Goal: Find specific page/section: Locate a particular part of the current website

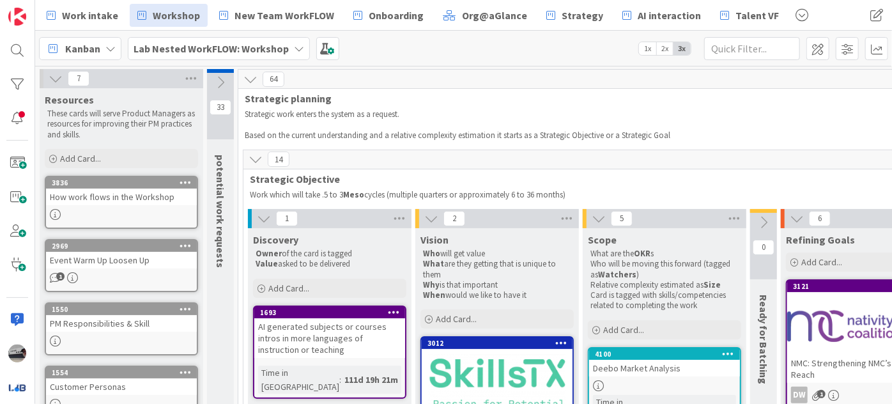
drag, startPoint x: 263, startPoint y: 219, endPoint x: 312, endPoint y: 229, distance: 50.1
click at [268, 222] on icon at bounding box center [264, 218] width 14 height 14
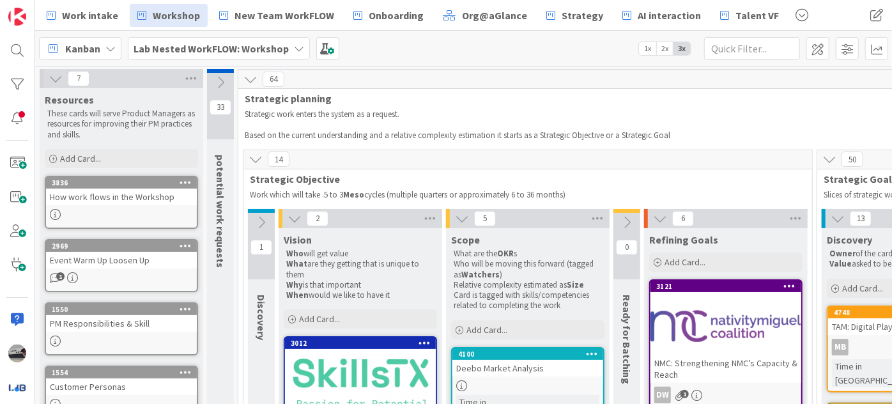
click at [293, 217] on icon at bounding box center [295, 218] width 14 height 14
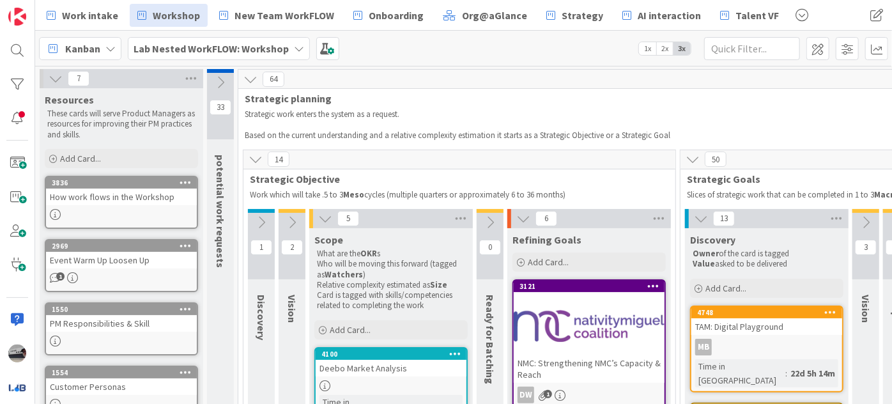
click at [325, 219] on icon at bounding box center [325, 218] width 14 height 14
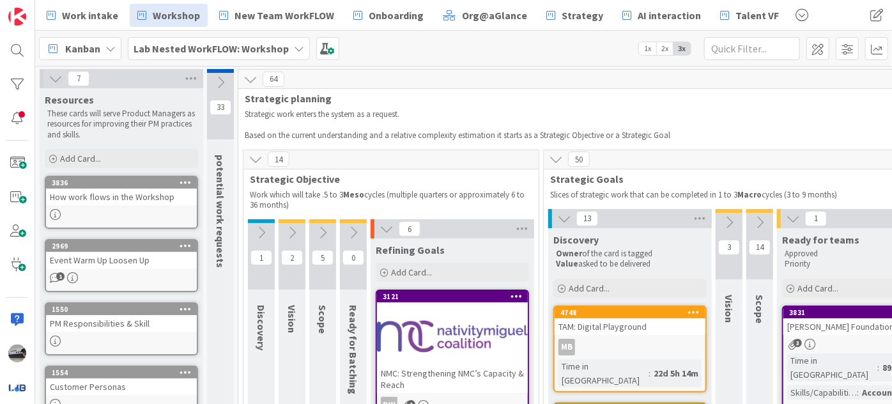
click at [382, 224] on icon at bounding box center [387, 229] width 14 height 14
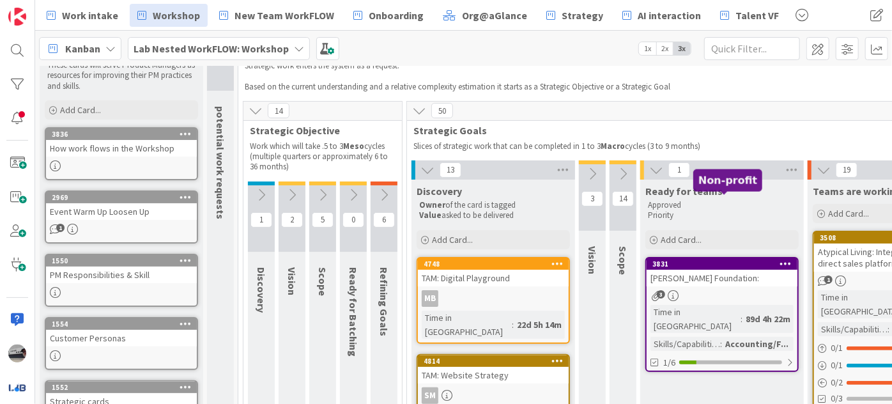
scroll to position [116, 0]
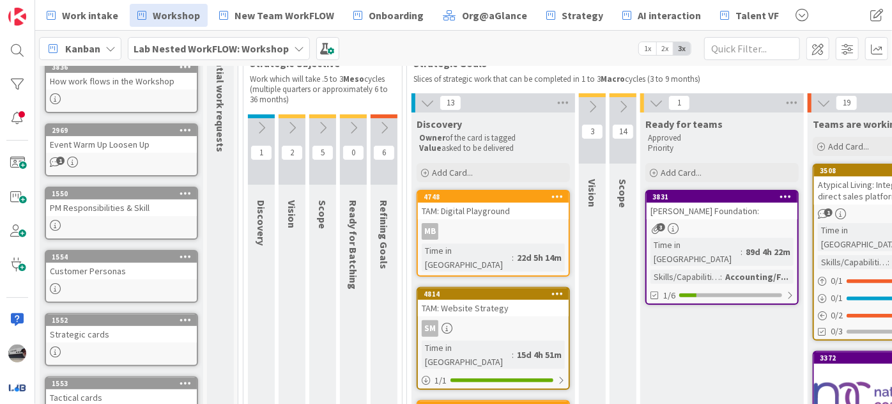
click at [421, 104] on icon at bounding box center [427, 103] width 14 height 14
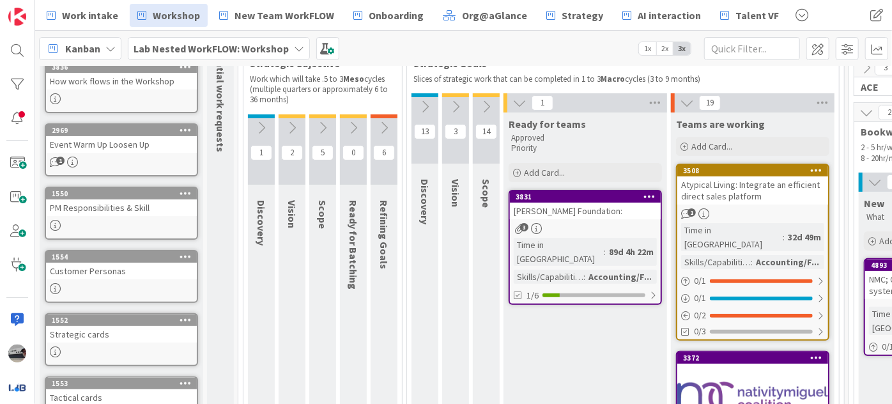
click at [514, 102] on icon at bounding box center [519, 103] width 14 height 14
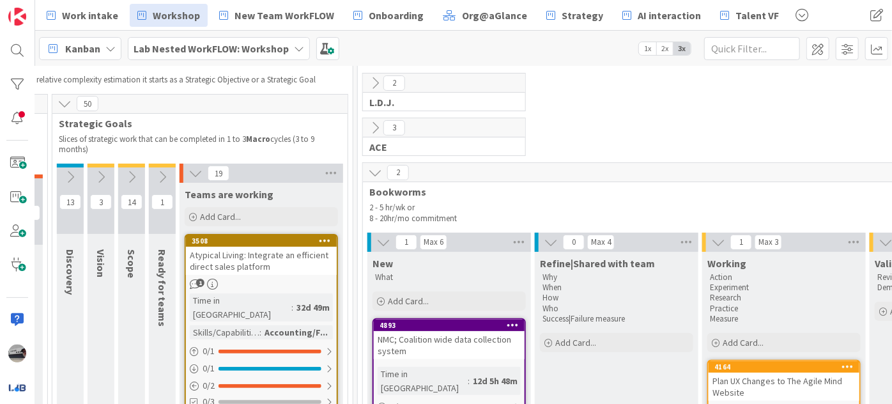
scroll to position [0, 355]
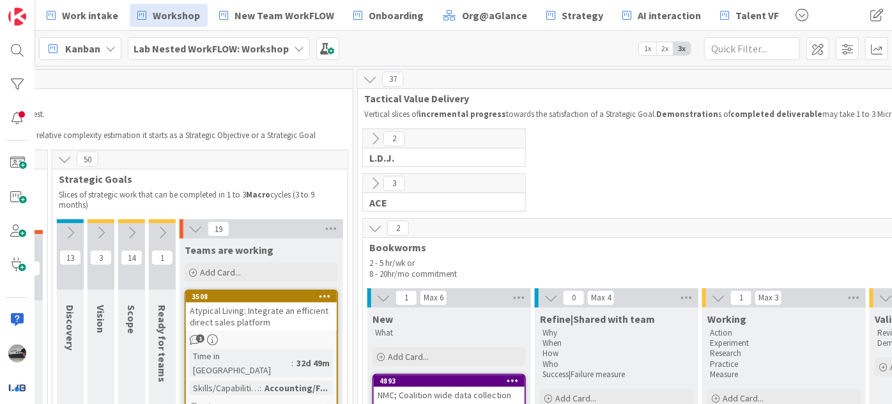
click at [372, 227] on icon at bounding box center [375, 228] width 14 height 14
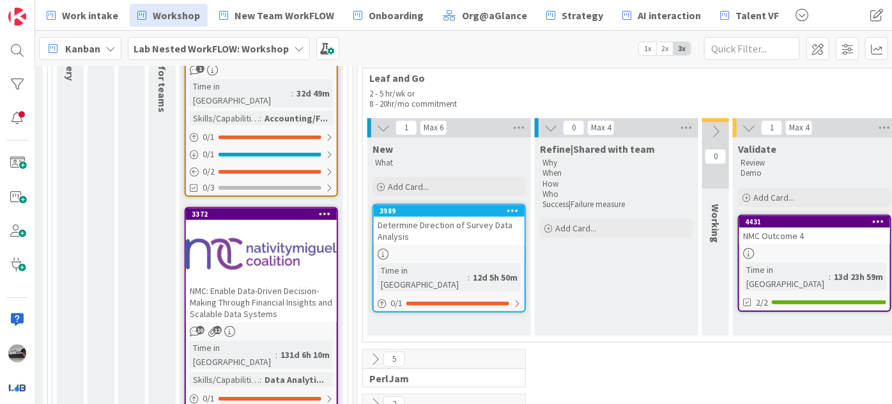
scroll to position [290, 355]
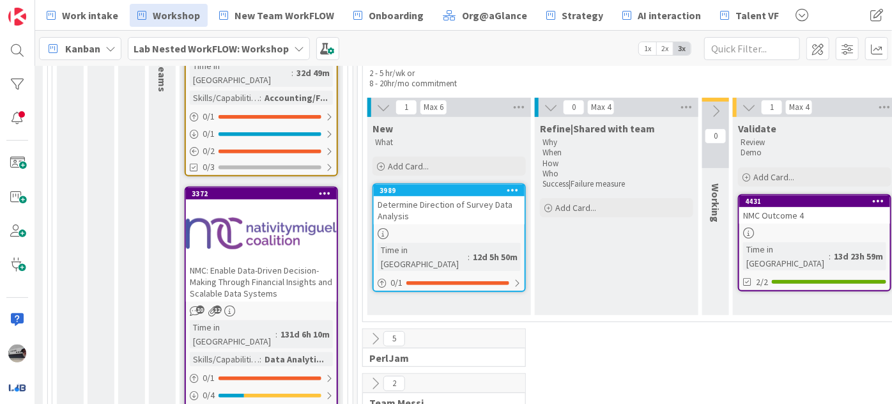
click at [429, 208] on div "Determine Direction of Survey Data Analysis" at bounding box center [449, 210] width 151 height 28
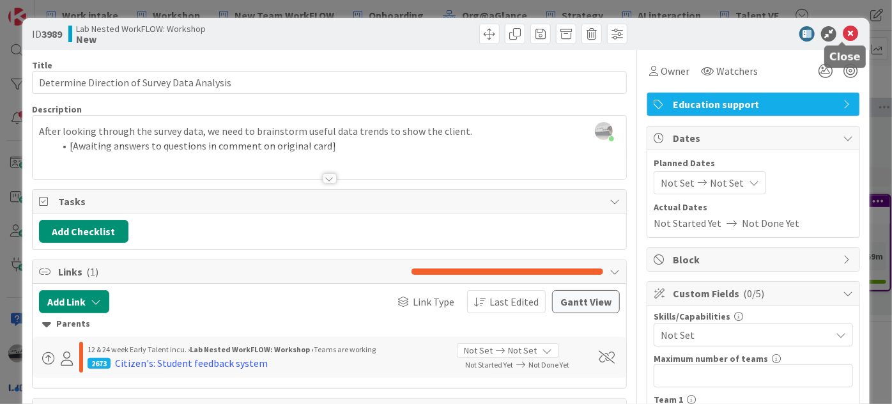
click at [843, 28] on icon at bounding box center [850, 33] width 15 height 15
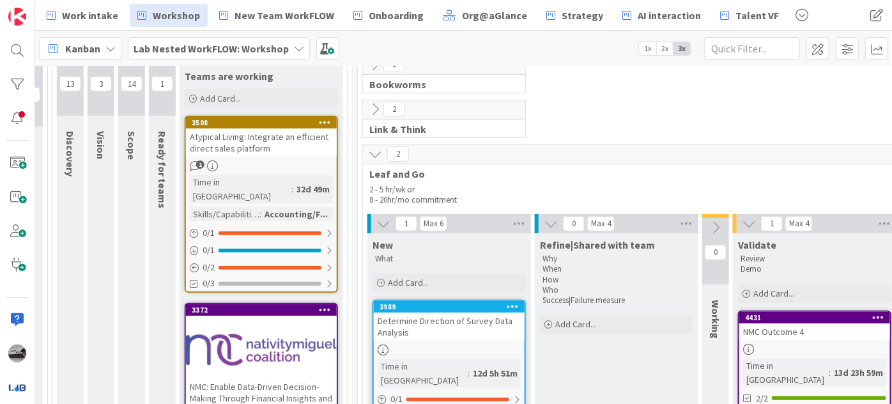
scroll to position [232, 355]
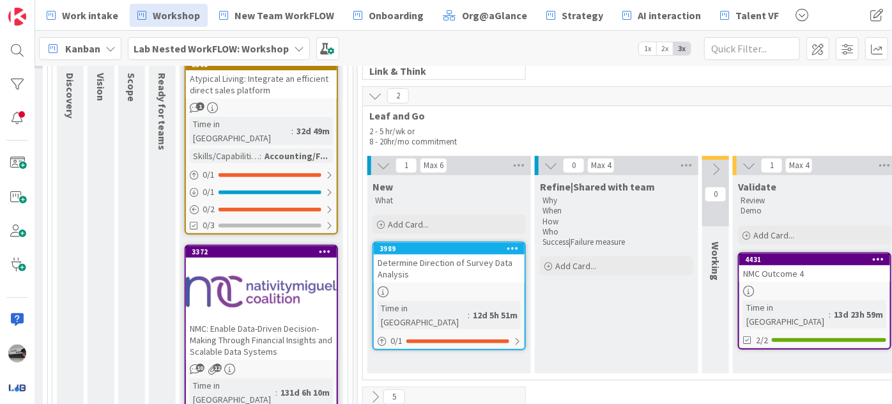
click at [429, 257] on div "Determine Direction of Survey Data Analysis" at bounding box center [449, 268] width 151 height 28
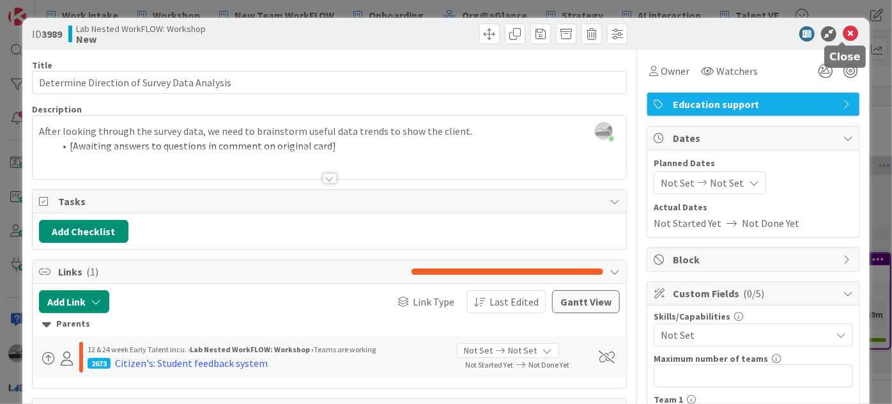
click at [843, 35] on icon at bounding box center [850, 33] width 15 height 15
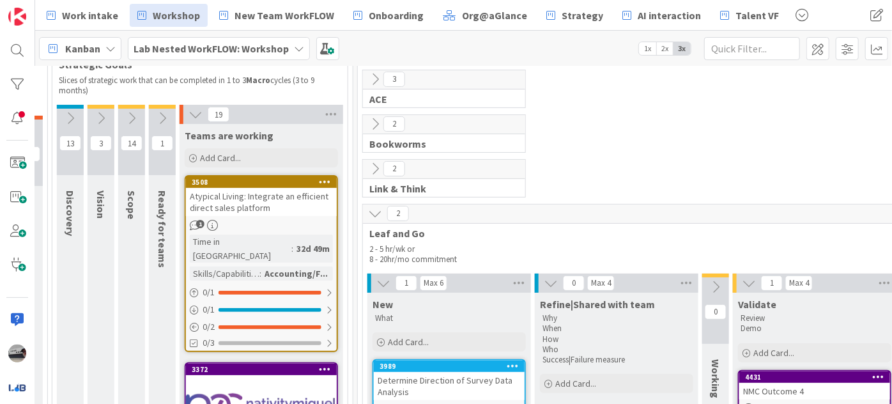
scroll to position [174, 355]
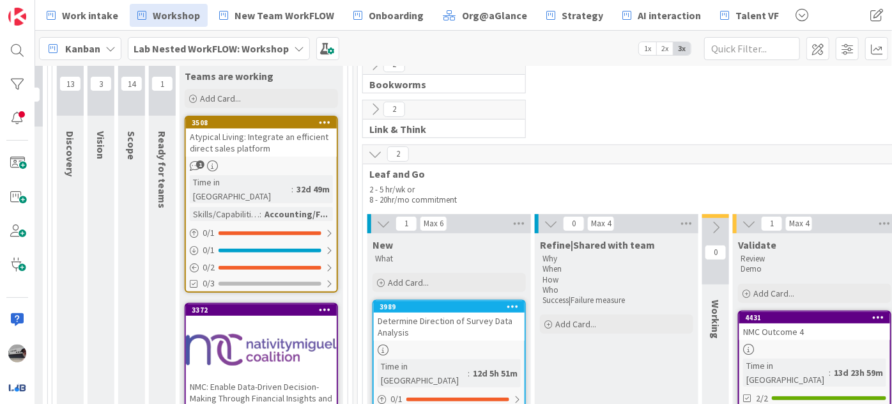
click at [374, 104] on icon at bounding box center [375, 109] width 14 height 14
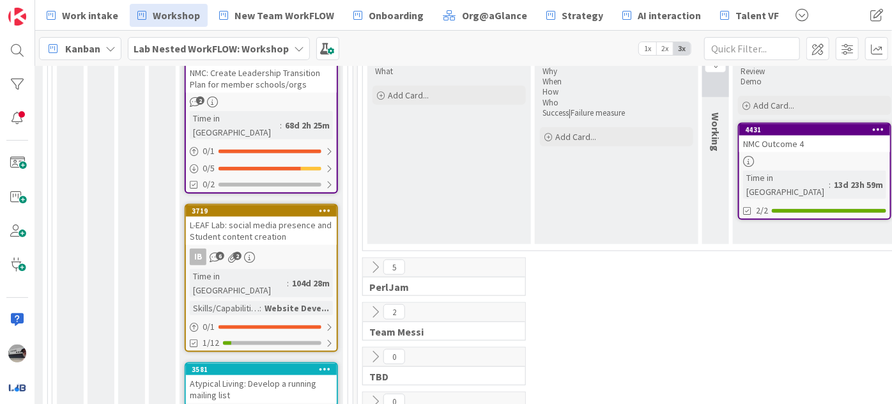
scroll to position [691, 355]
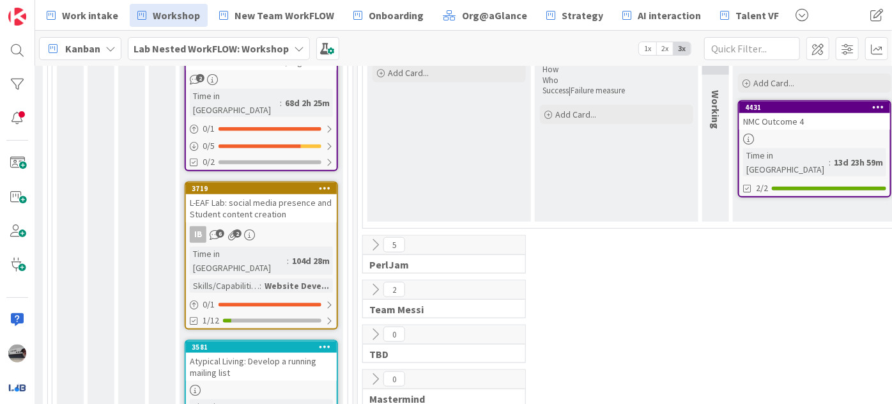
click at [375, 238] on icon at bounding box center [375, 245] width 14 height 14
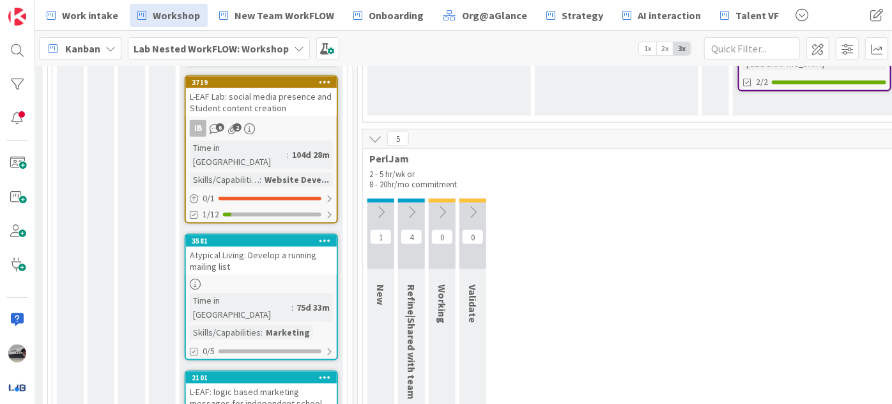
scroll to position [808, 355]
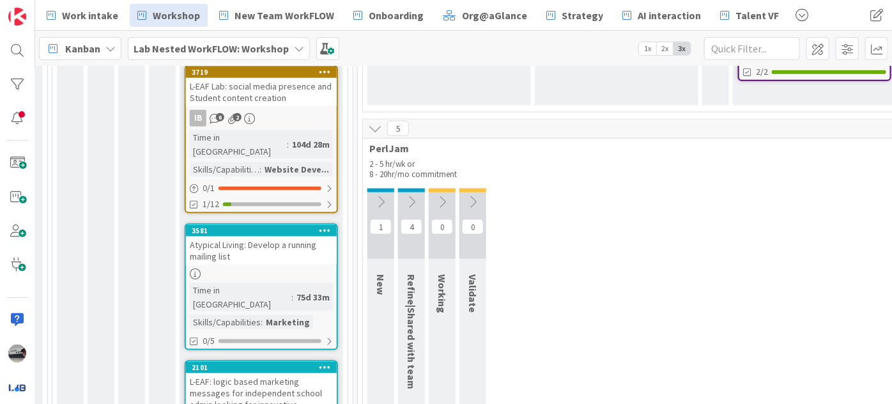
click at [382, 195] on icon at bounding box center [381, 202] width 14 height 14
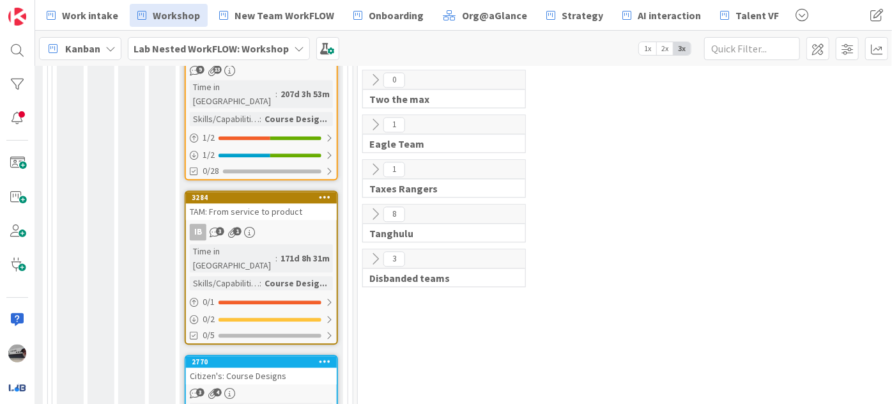
scroll to position [1518, 355]
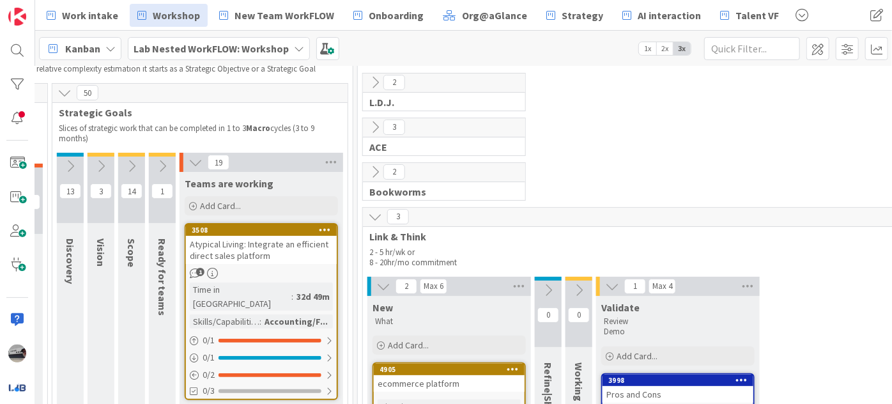
scroll to position [0, 355]
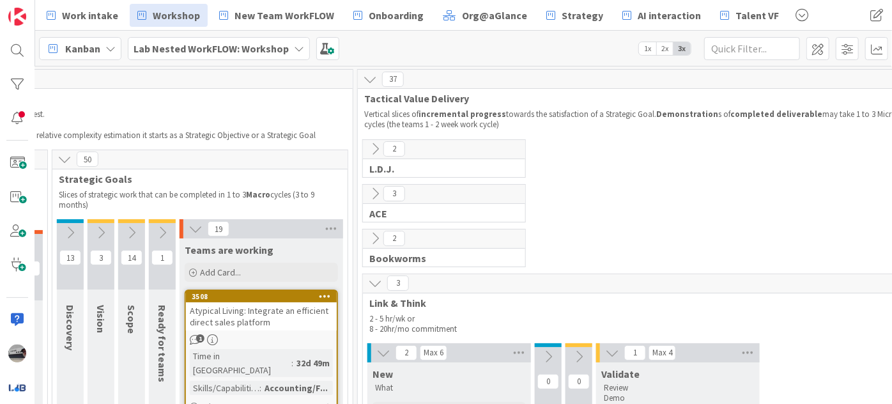
click at [166, 233] on icon at bounding box center [162, 233] width 14 height 14
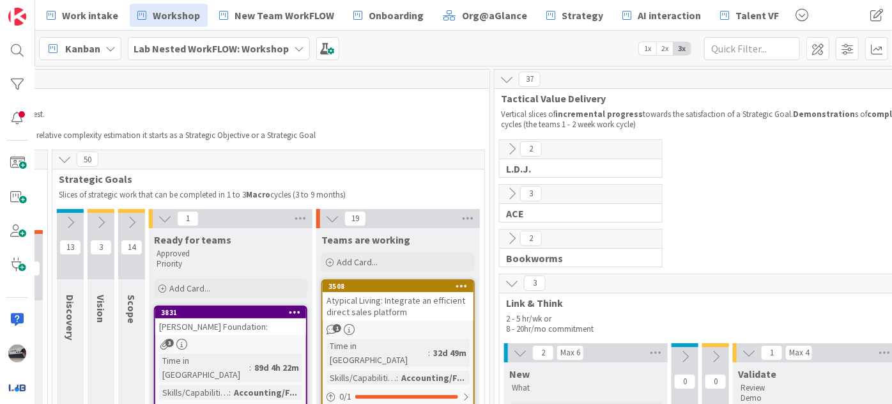
scroll to position [232, 355]
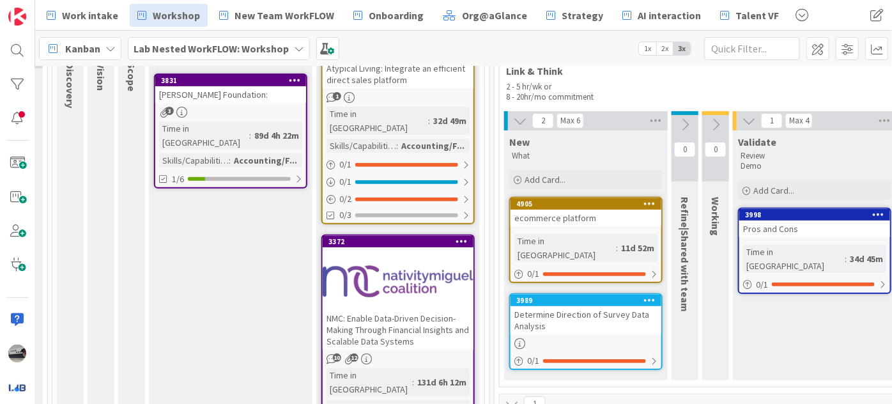
click at [231, 96] on div "[PERSON_NAME] Foundation:" at bounding box center [230, 94] width 151 height 17
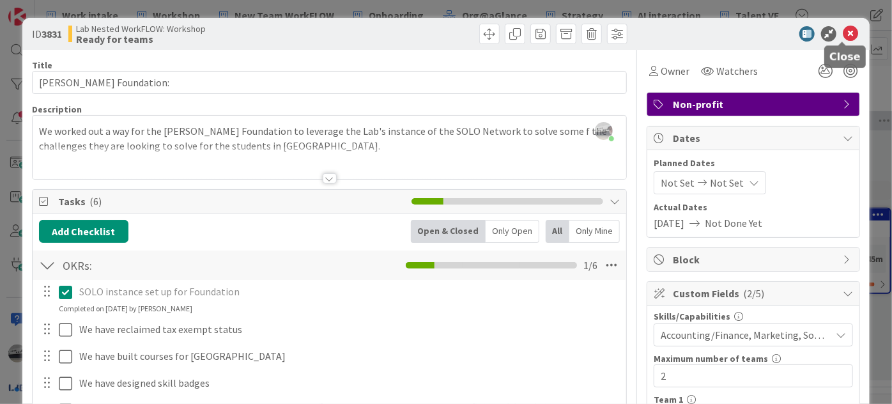
click at [843, 32] on icon at bounding box center [850, 33] width 15 height 15
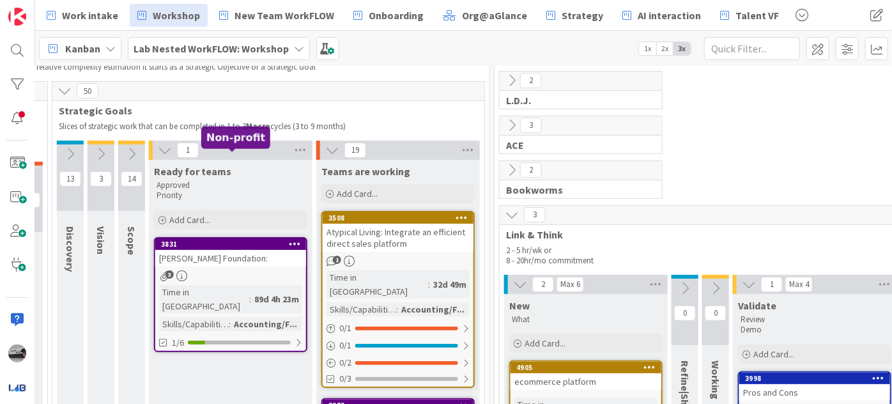
scroll to position [0, 355]
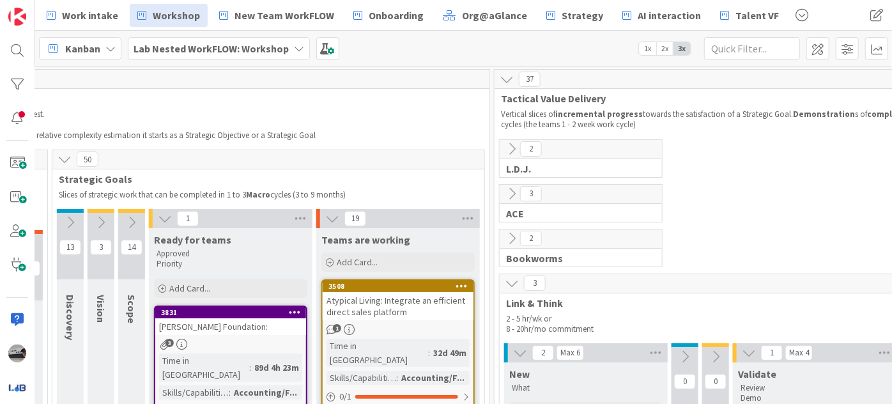
click at [130, 224] on icon at bounding box center [132, 222] width 14 height 14
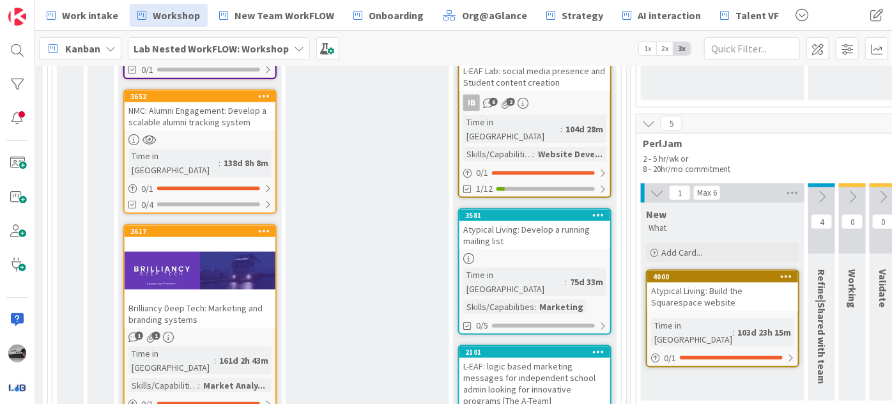
scroll to position [813, 355]
click at [221, 300] on div "Brilliancy Deep Tech: Marketing and branding systems" at bounding box center [200, 314] width 151 height 28
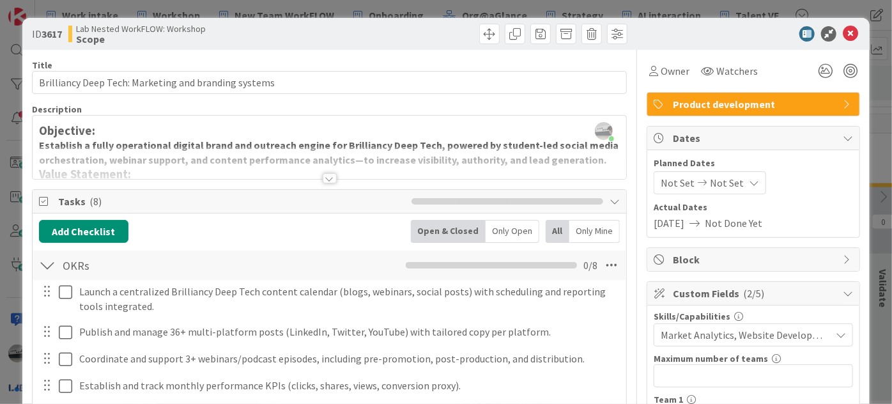
click at [323, 176] on div at bounding box center [330, 178] width 14 height 10
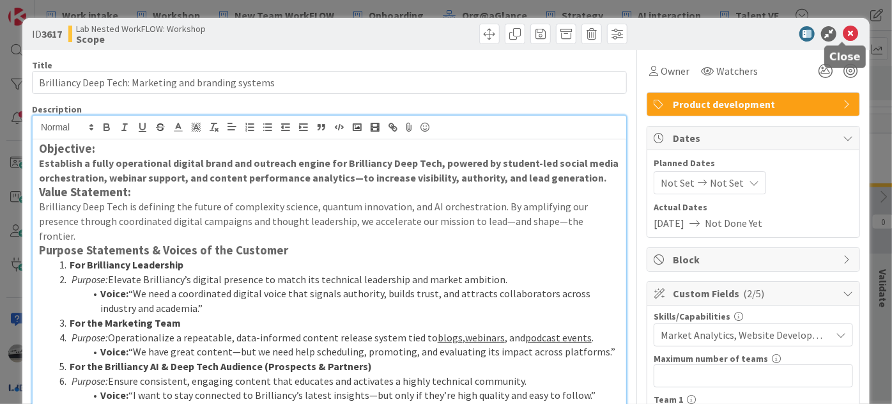
click at [843, 32] on icon at bounding box center [850, 33] width 15 height 15
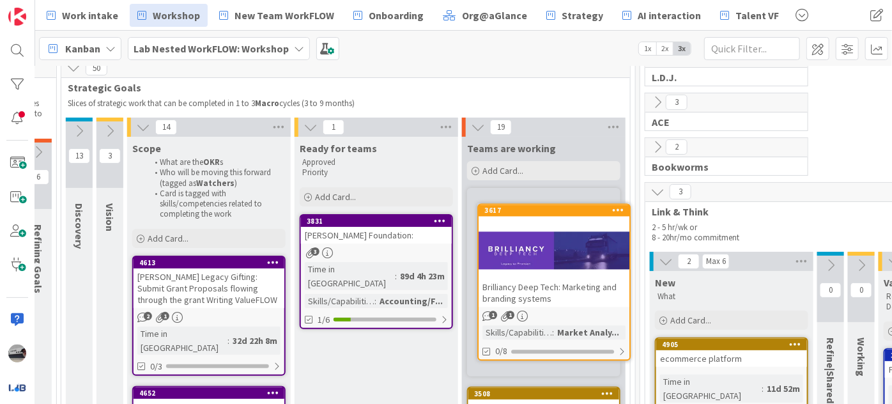
scroll to position [98, 346]
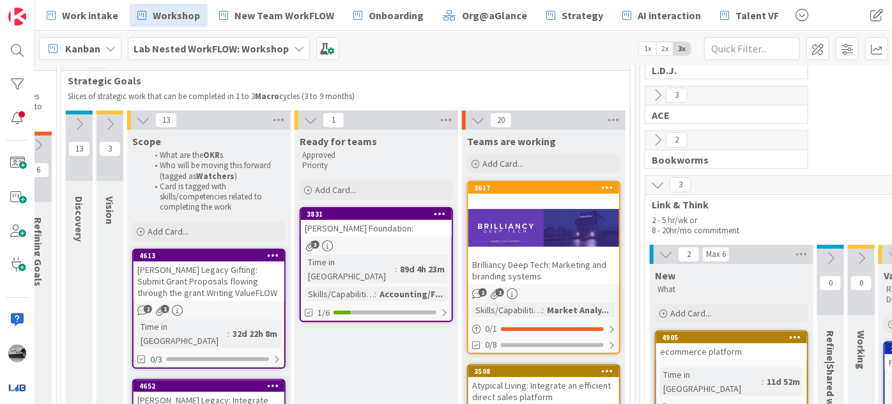
click at [560, 202] on div at bounding box center [543, 228] width 151 height 58
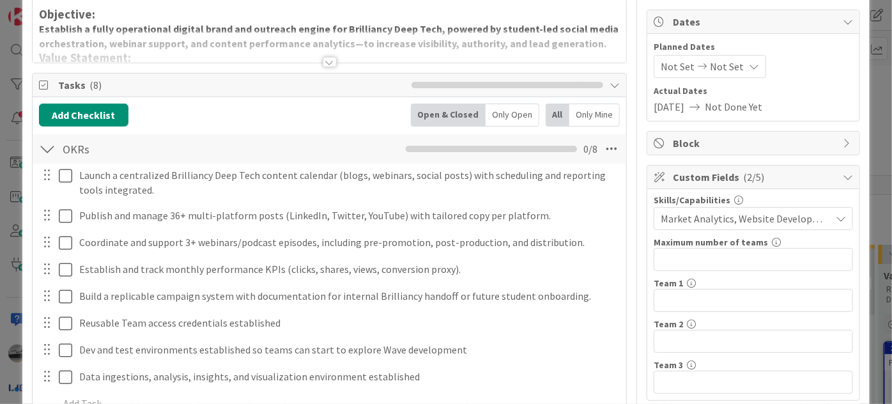
scroll to position [232, 0]
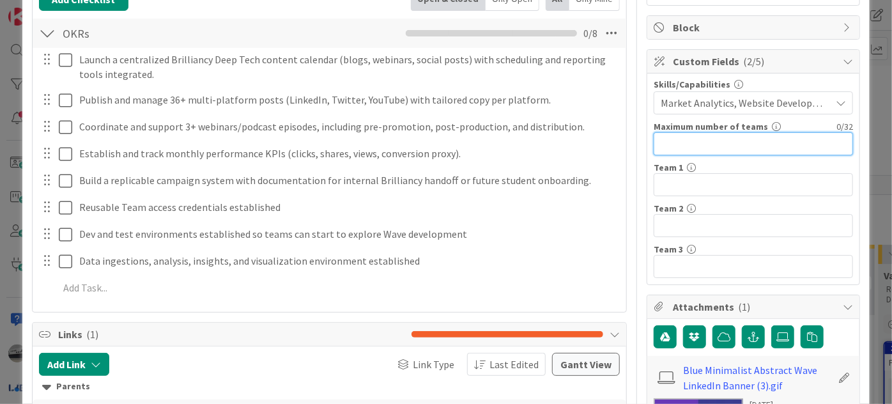
click at [673, 137] on input "text" at bounding box center [753, 143] width 199 height 23
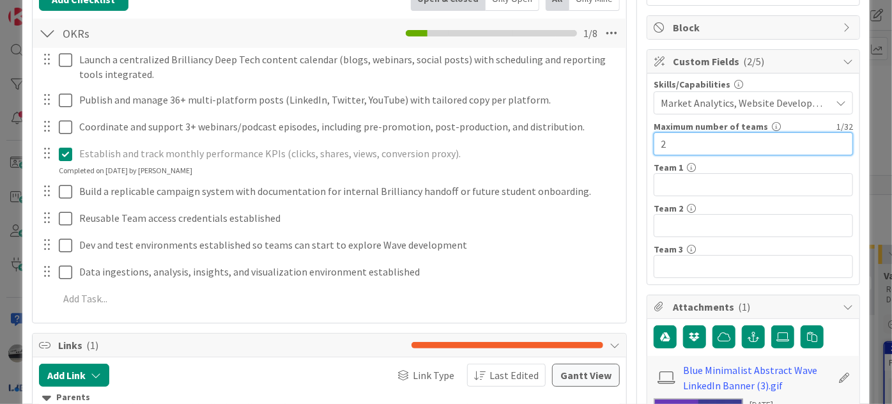
type input "2"
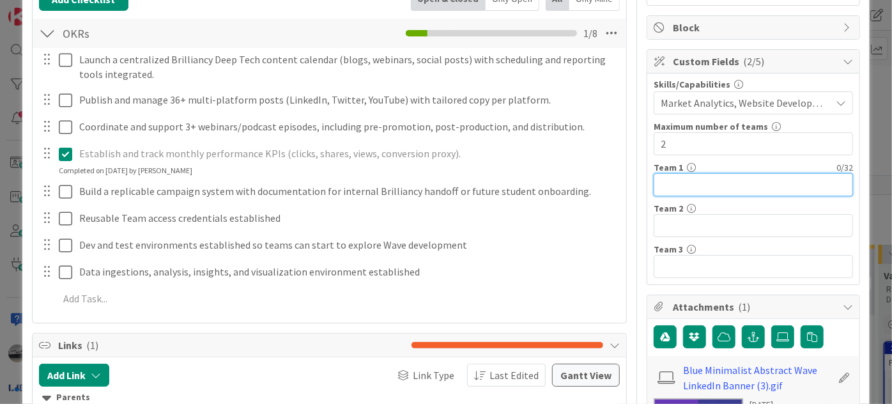
click at [684, 178] on input "text" at bounding box center [753, 184] width 199 height 23
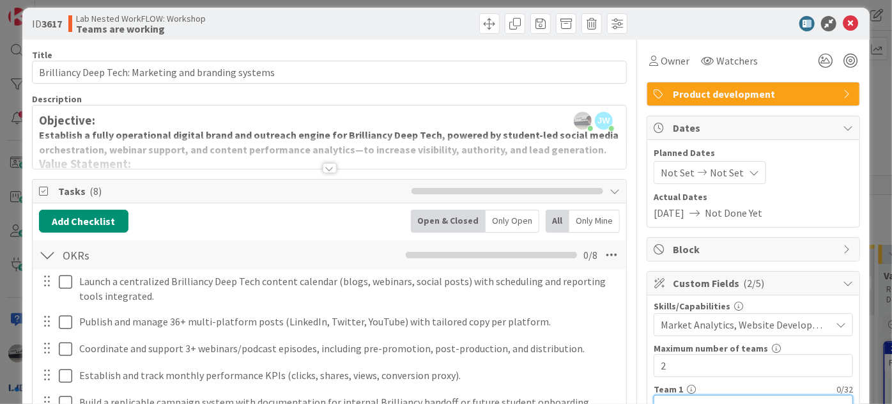
scroll to position [0, 0]
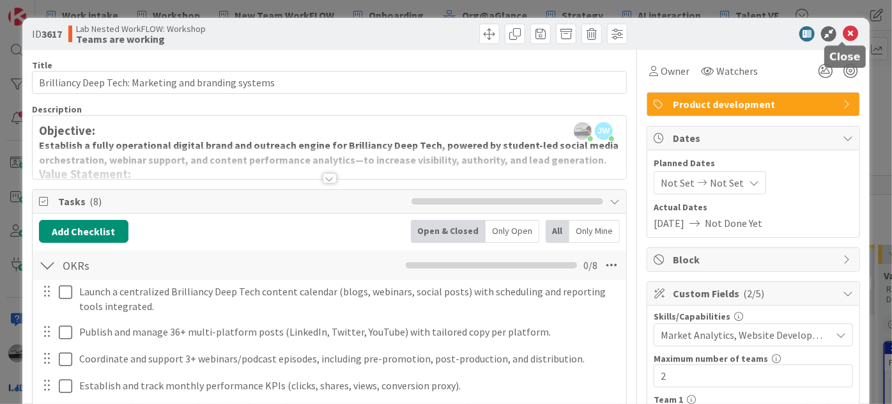
click at [843, 33] on icon at bounding box center [850, 33] width 15 height 15
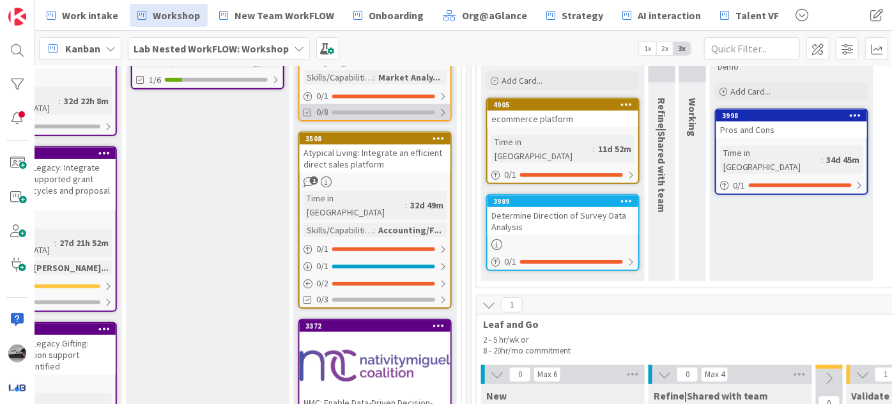
scroll to position [157, 514]
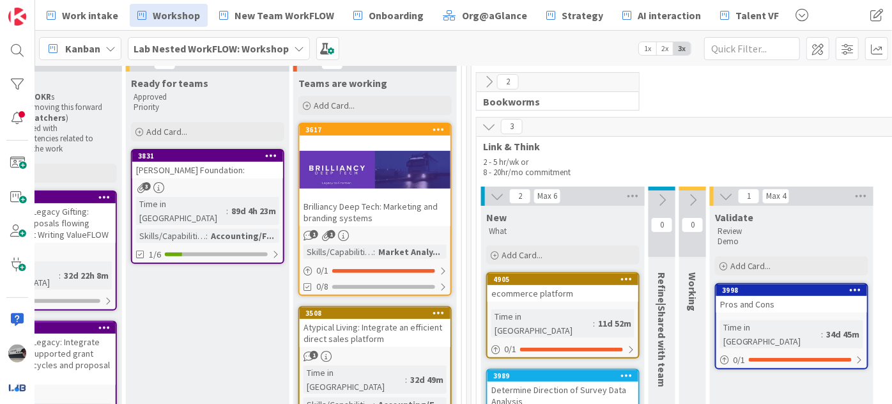
click at [378, 184] on div at bounding box center [375, 170] width 151 height 58
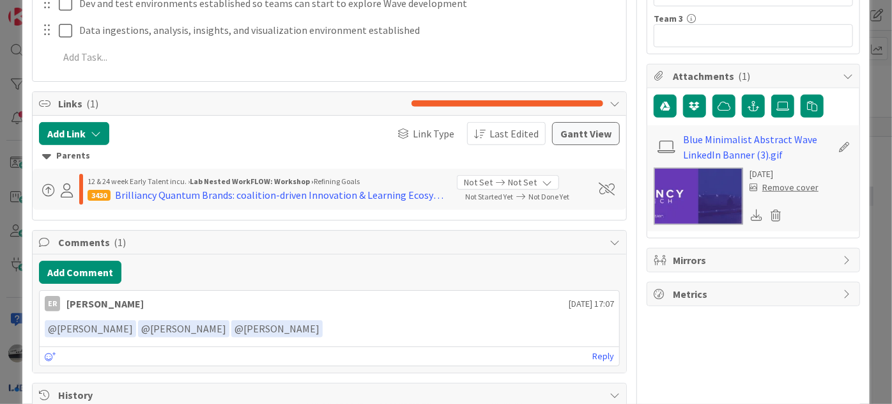
scroll to position [523, 0]
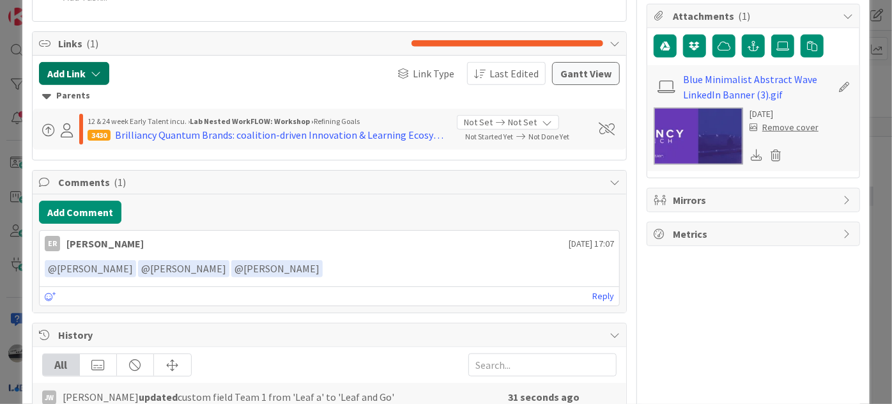
click at [102, 71] on button "Add Link" at bounding box center [74, 73] width 70 height 23
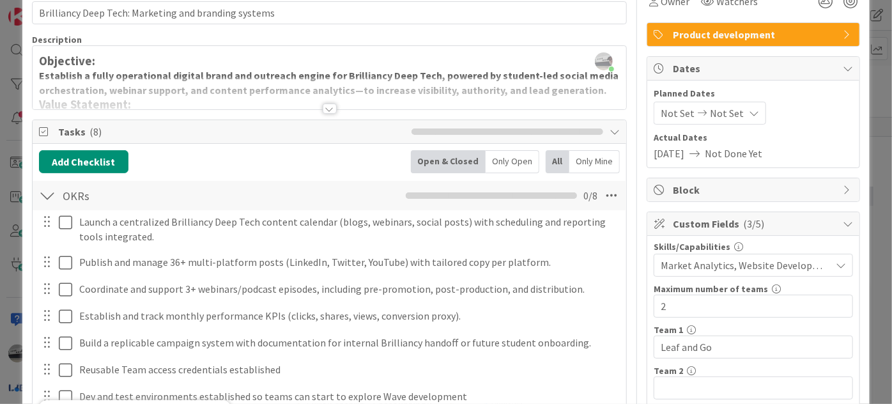
scroll to position [0, 0]
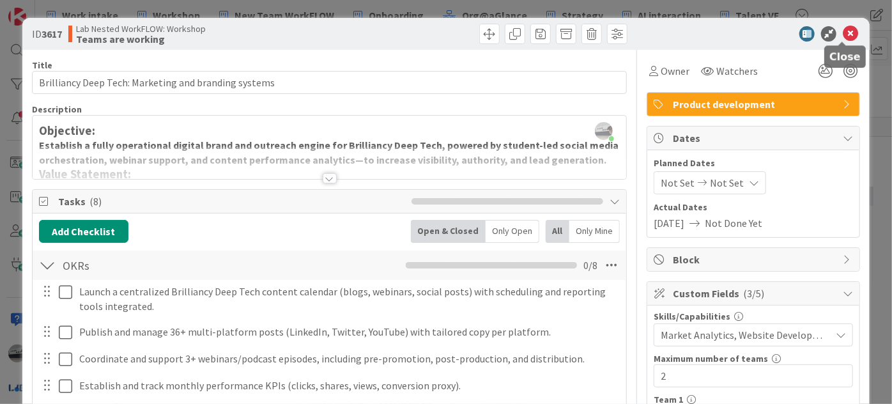
click at [843, 32] on icon at bounding box center [850, 33] width 15 height 15
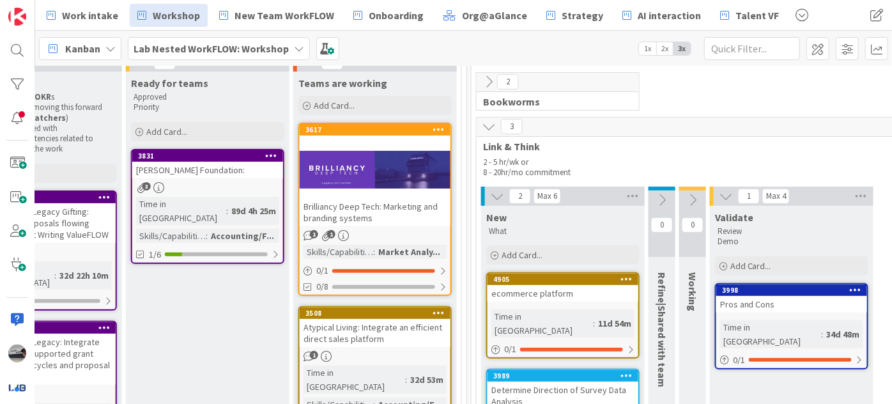
click at [486, 125] on icon at bounding box center [489, 126] width 14 height 14
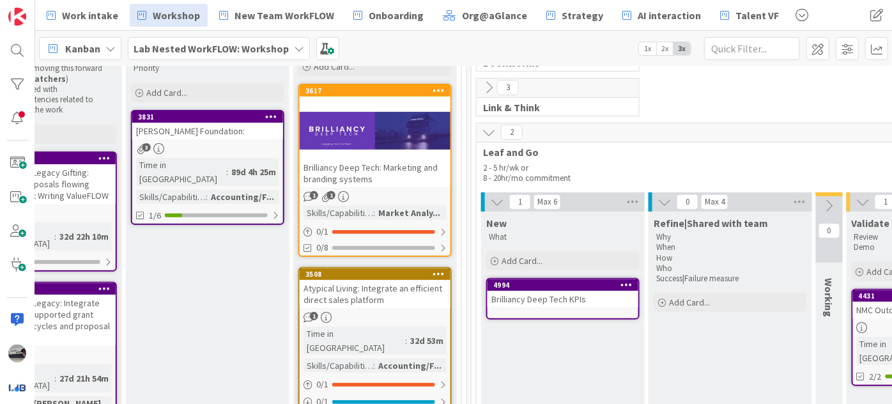
scroll to position [215, 514]
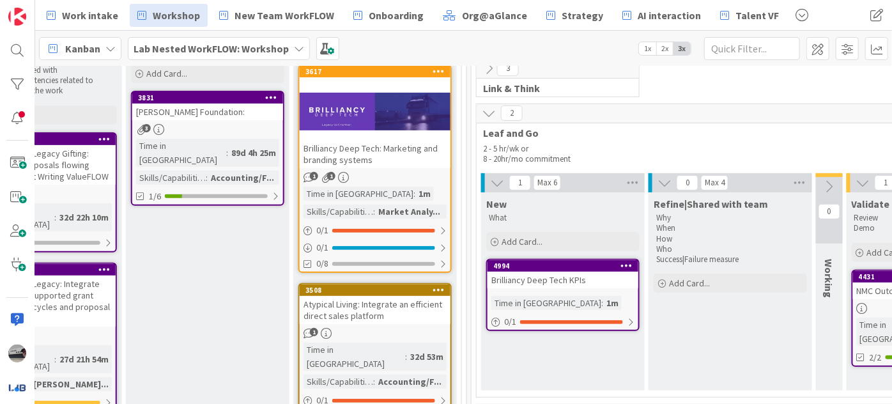
click at [295, 50] on icon at bounding box center [299, 48] width 10 height 10
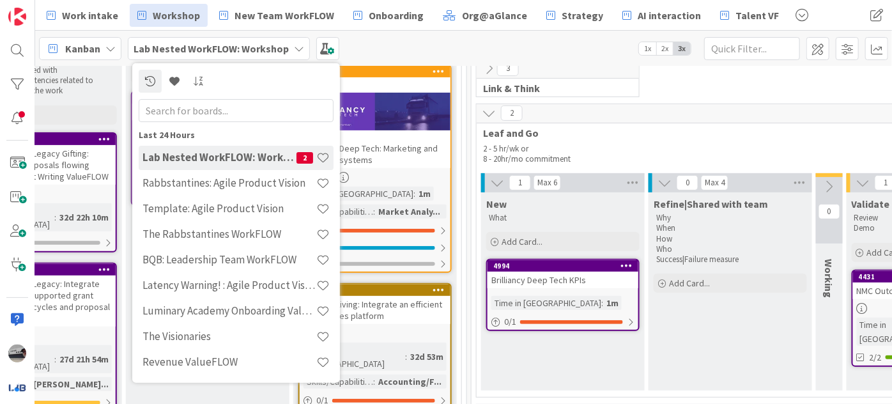
click at [249, 112] on input "text" at bounding box center [236, 109] width 195 height 23
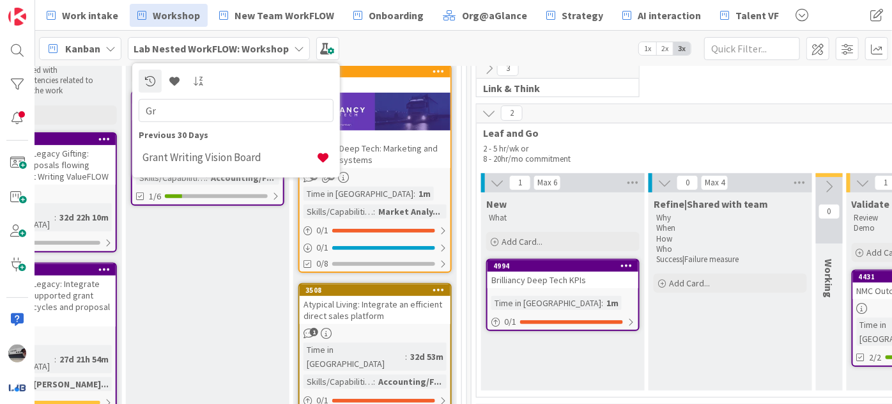
type input "G"
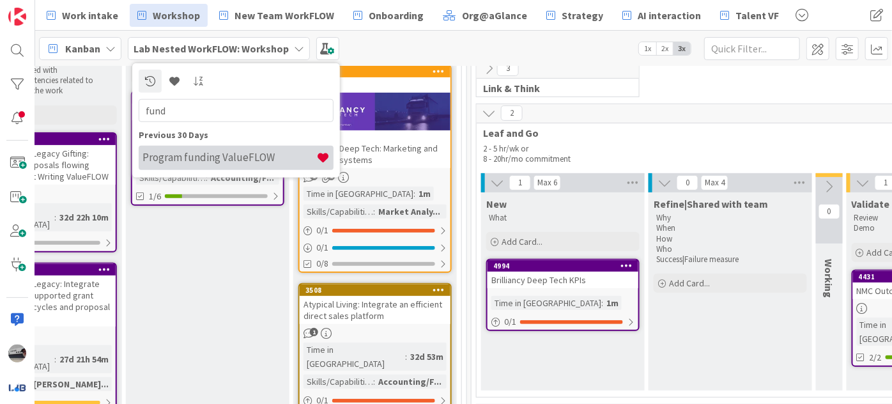
type input "fund"
click at [236, 165] on div "Program funding ValueFLOW" at bounding box center [236, 157] width 195 height 24
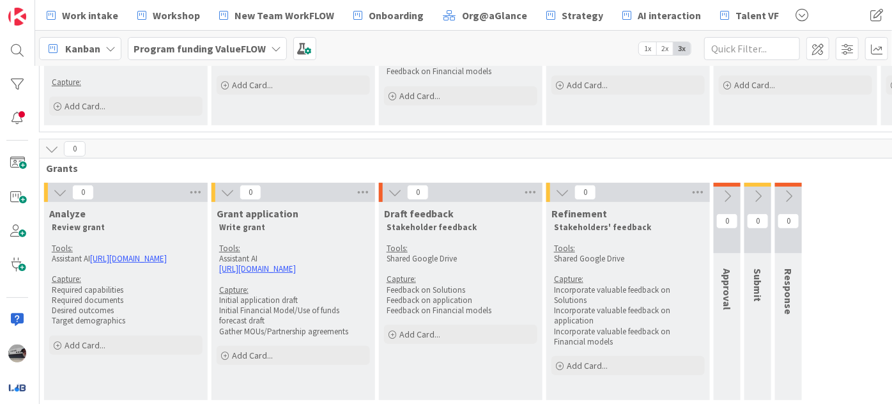
scroll to position [232, 341]
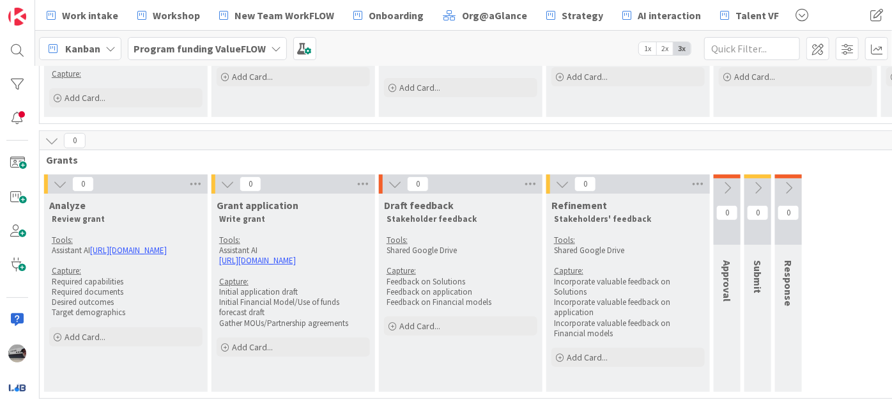
click at [725, 188] on icon at bounding box center [727, 188] width 14 height 14
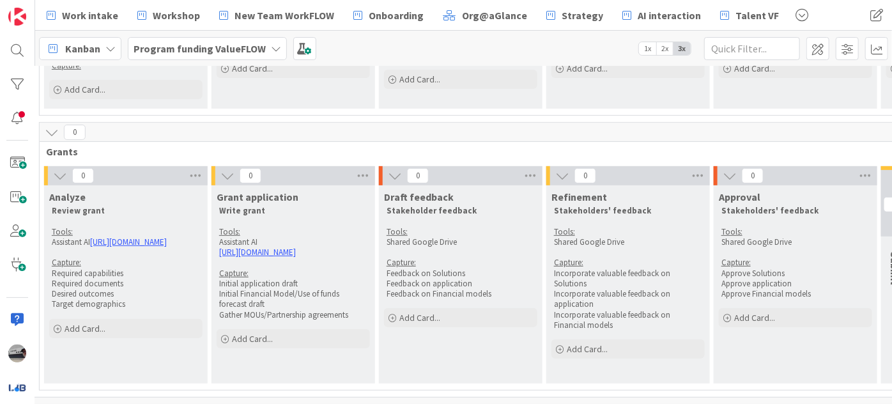
scroll to position [247, 341]
